Goal: Information Seeking & Learning: Learn about a topic

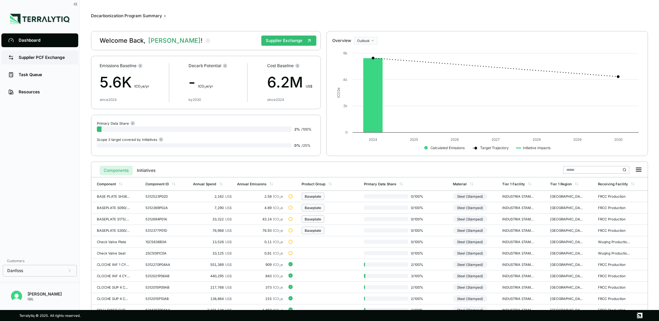
click at [48, 59] on div "Supplier PCF Exchange" at bounding box center [45, 58] width 53 height 6
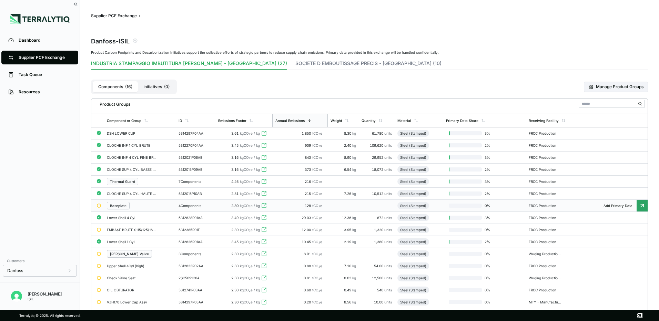
click at [122, 206] on div "Baseplate" at bounding box center [118, 206] width 17 height 4
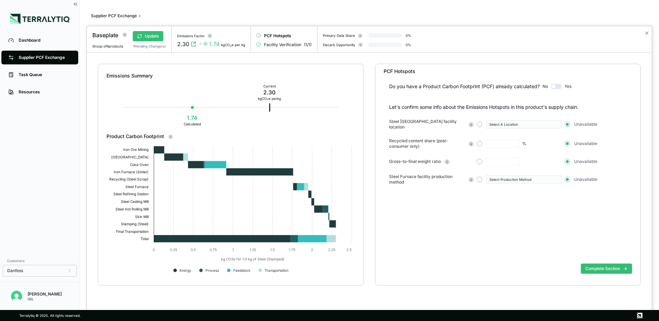
scroll to position [7, 0]
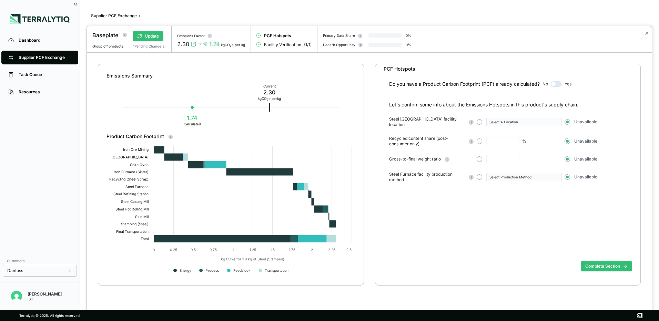
click at [106, 259] on div "Emissions Summary Current 2.30 kg CO 2 e per kg 1.74 Calculated Product Carbon …" at bounding box center [231, 175] width 266 height 222
